Goal: Find specific page/section: Find specific page/section

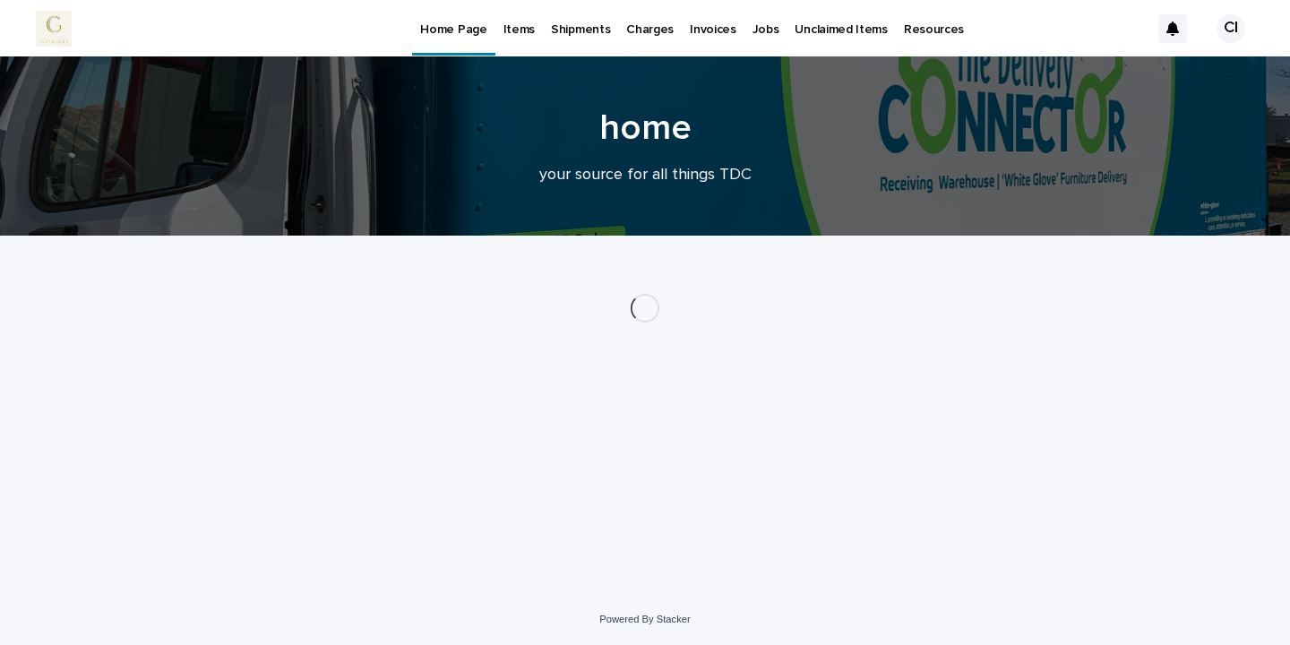
click at [518, 35] on p "Items" at bounding box center [519, 19] width 31 height 38
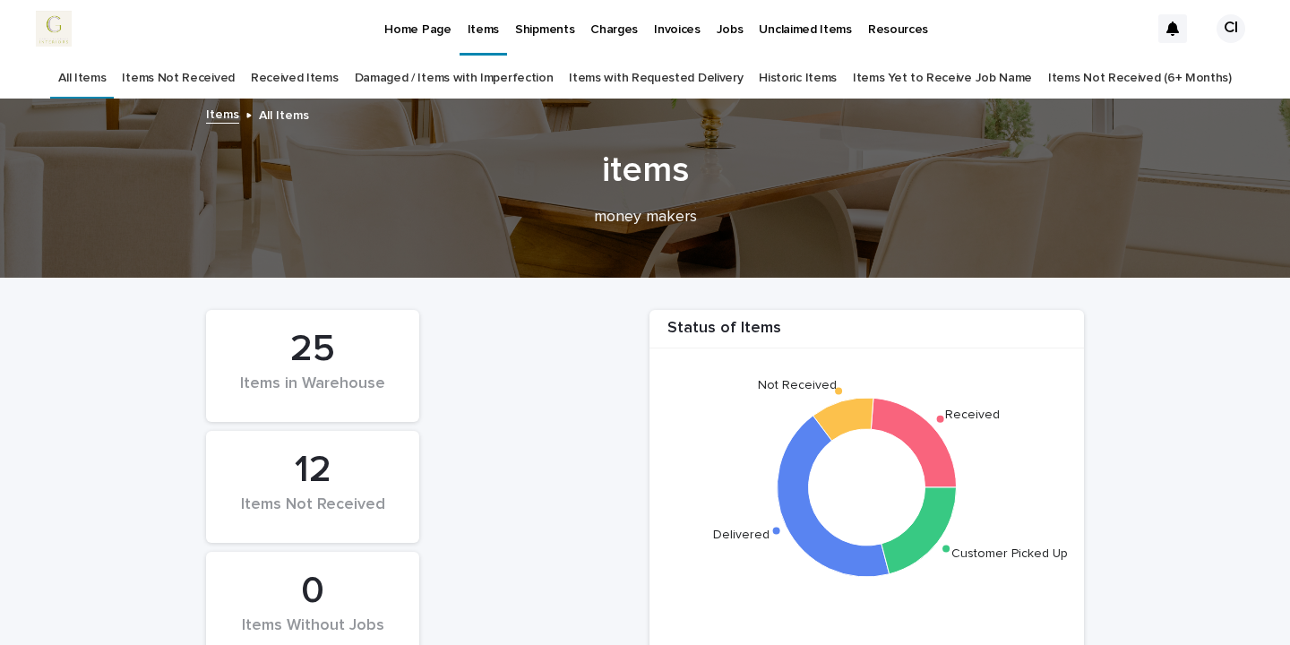
click at [481, 36] on p "Items" at bounding box center [483, 19] width 31 height 38
click at [401, 22] on p "Home Page" at bounding box center [417, 19] width 66 height 38
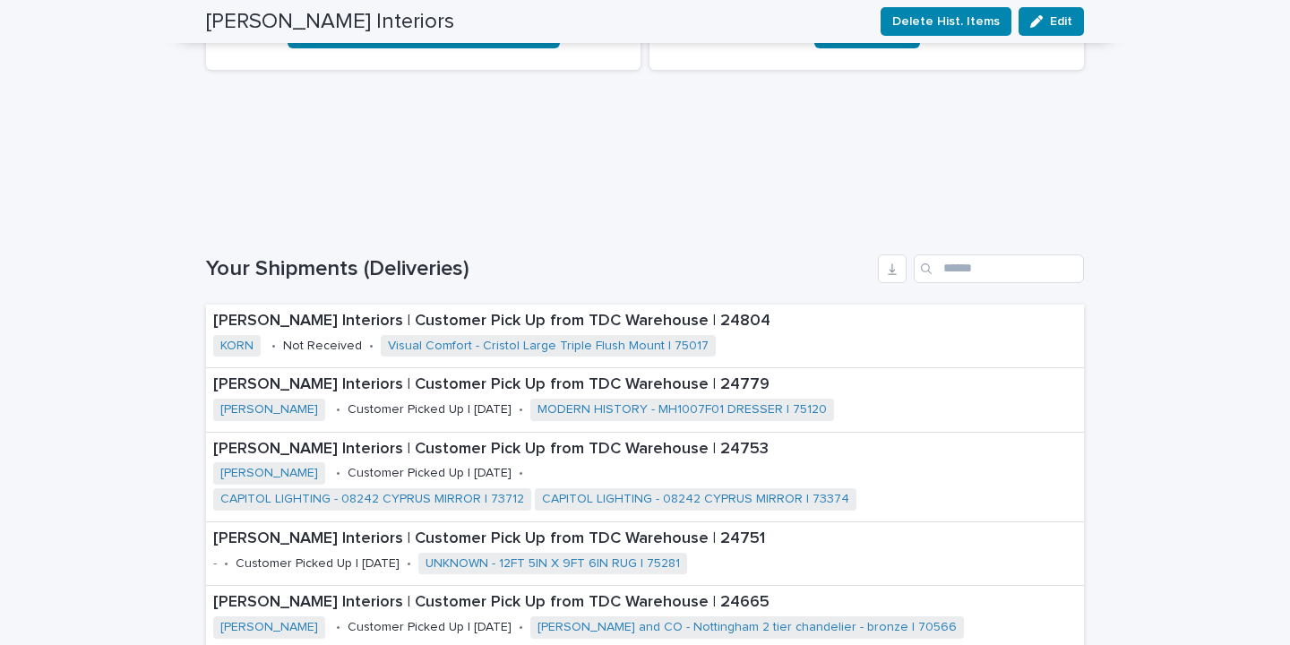
scroll to position [528, 0]
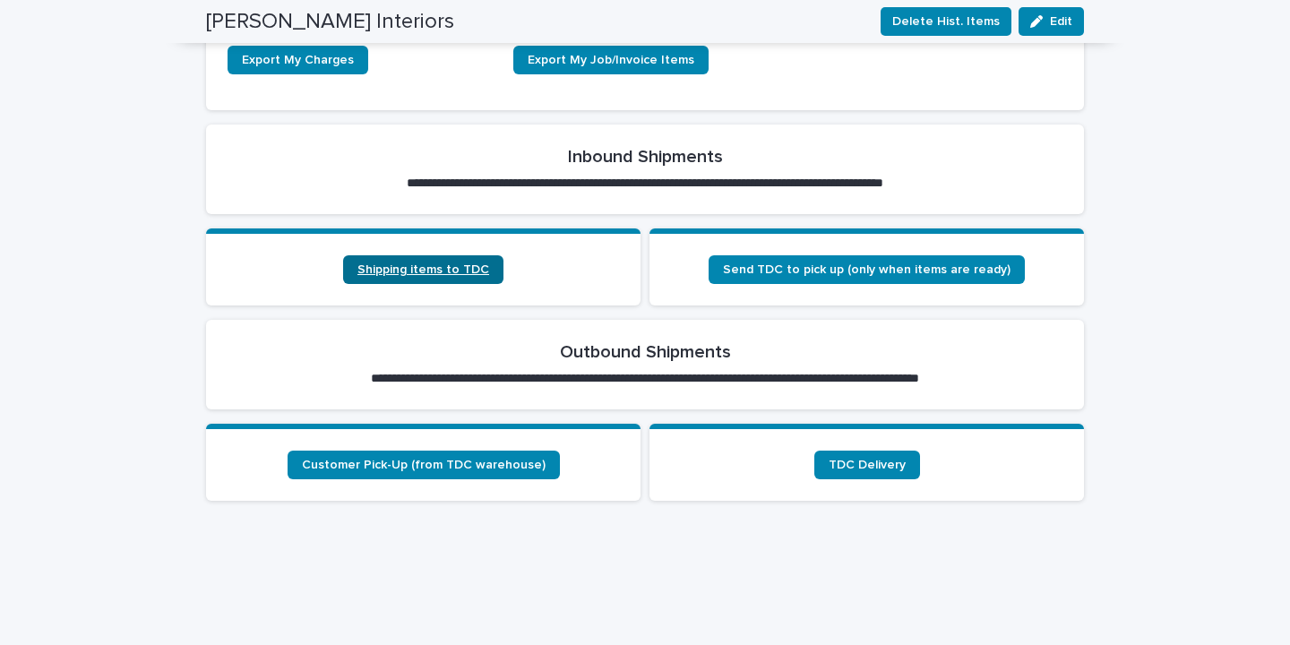
click at [428, 264] on span "Shipping items to TDC" at bounding box center [423, 269] width 132 height 13
